Goal: Task Accomplishment & Management: Use online tool/utility

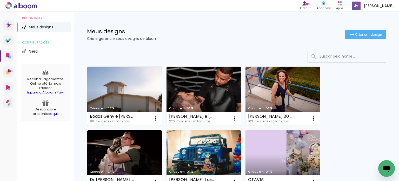
click at [98, 104] on link "Criado em [DATE]" at bounding box center [124, 95] width 75 height 59
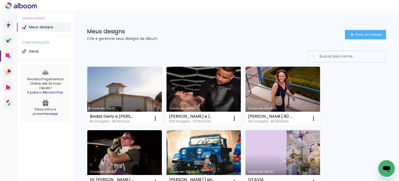
click at [183, 90] on link "Criado em [DATE]" at bounding box center [203, 95] width 75 height 59
